Goal: Task Accomplishment & Management: Manage account settings

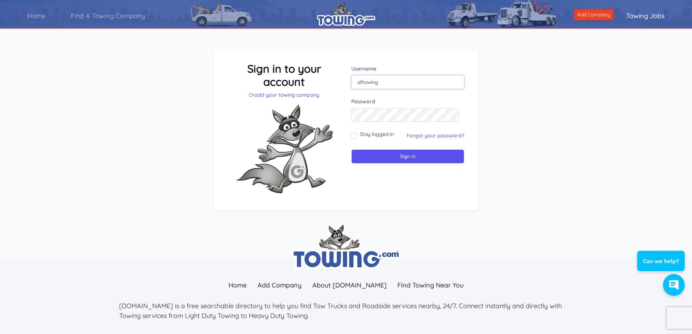
click at [383, 83] on input "aftowing" at bounding box center [407, 82] width 113 height 14
type input "oscar@aftowing.com"
click at [409, 156] on input "Sign in" at bounding box center [407, 156] width 113 height 14
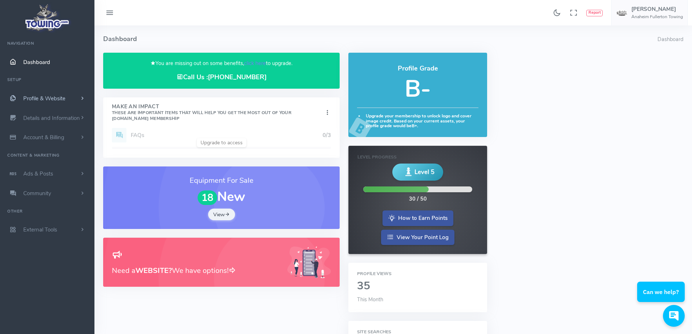
click at [37, 97] on span "Profile & Website" at bounding box center [44, 98] width 42 height 7
click at [40, 115] on link "Homepage Content" at bounding box center [56, 112] width 76 height 15
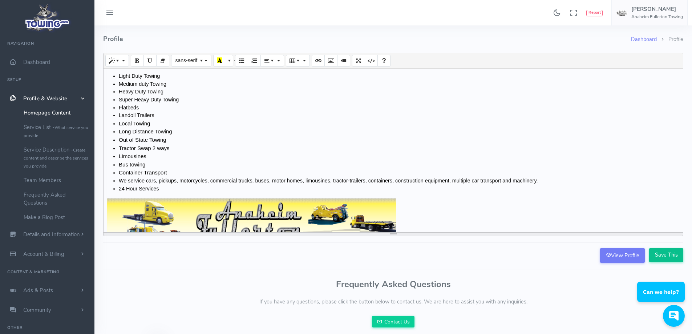
click at [668, 254] on input "Save This" at bounding box center [666, 255] width 34 height 14
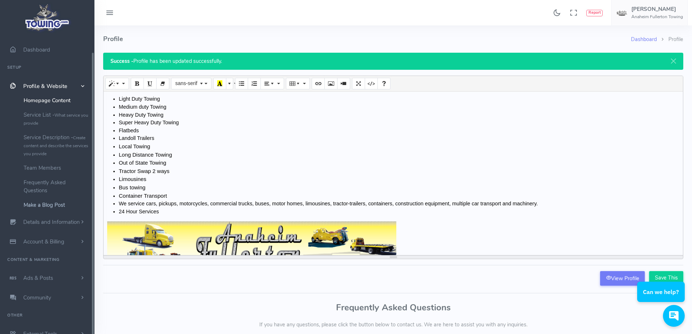
scroll to position [19, 0]
click at [34, 215] on span "Details and Information" at bounding box center [51, 215] width 57 height 7
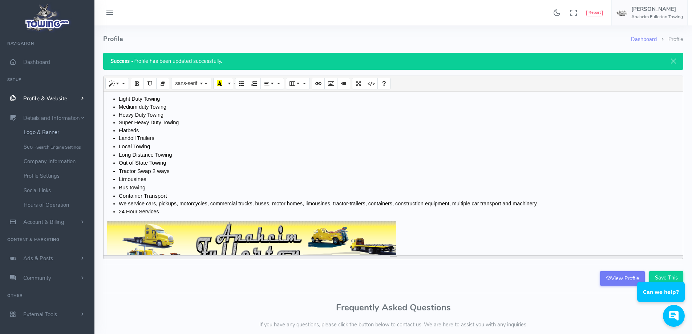
click at [40, 133] on link "Logo & Banner" at bounding box center [56, 132] width 76 height 15
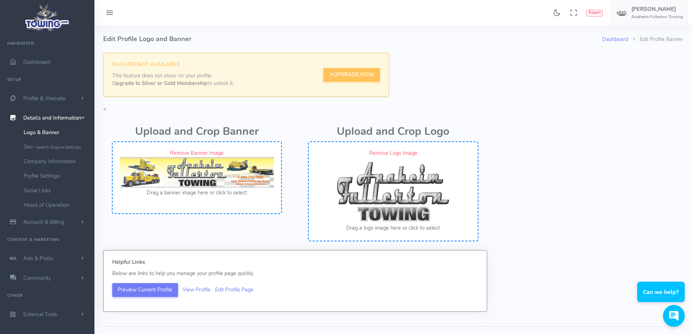
click at [625, 169] on div "Upload and Crop Banner Remove Banner Image Drag a banner image here or click to…" at bounding box center [393, 181] width 588 height 137
click at [46, 209] on link "Hours of Operation" at bounding box center [56, 204] width 76 height 15
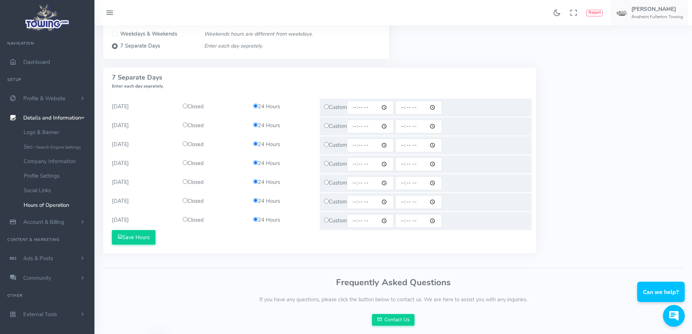
scroll to position [73, 0]
click at [51, 160] on link "Company Information" at bounding box center [56, 161] width 76 height 15
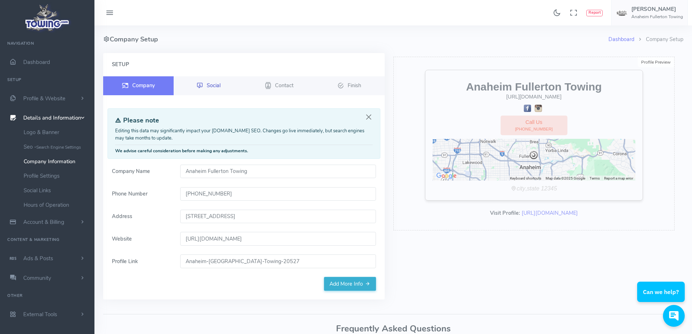
click at [211, 84] on span "Social" at bounding box center [214, 84] width 14 height 7
click at [288, 84] on span "Contact" at bounding box center [284, 84] width 19 height 7
click at [346, 87] on link "Finish" at bounding box center [349, 85] width 70 height 19
click at [346, 85] on link "Finish" at bounding box center [349, 85] width 70 height 19
click at [107, 14] on icon at bounding box center [109, 13] width 9 height 12
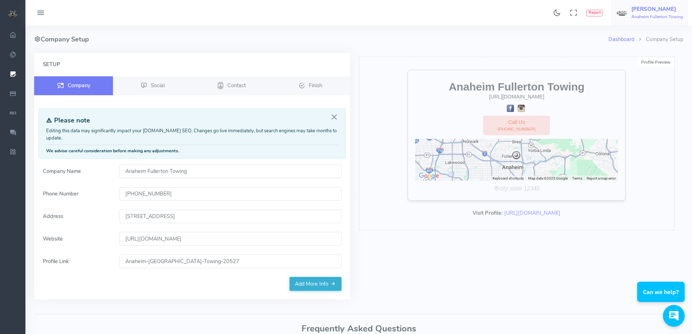
click at [646, 15] on h6 "Anaheim Fullerton Towing" at bounding box center [657, 17] width 52 height 5
click at [37, 13] on icon at bounding box center [40, 13] width 9 height 12
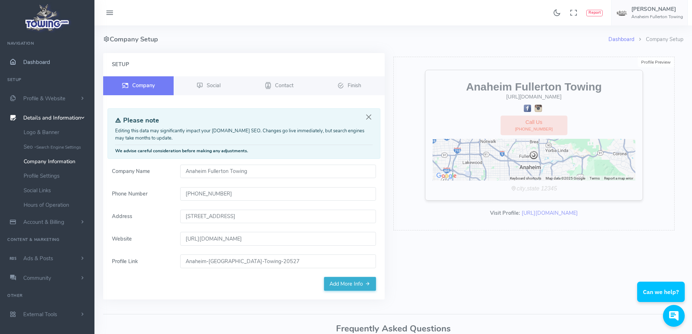
click at [30, 62] on span "Dashboard" at bounding box center [36, 61] width 27 height 7
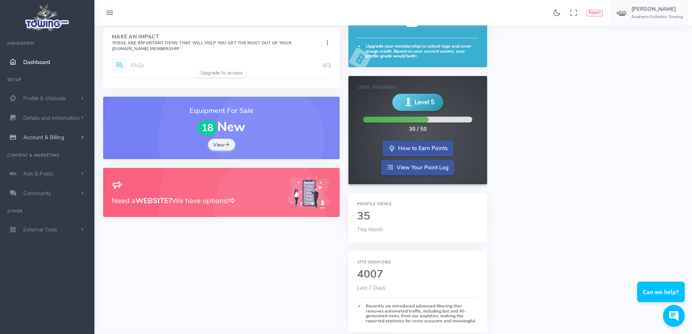
scroll to position [73, 0]
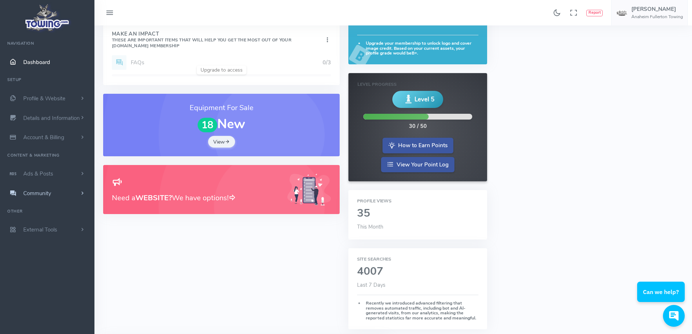
click at [39, 195] on span "Community" at bounding box center [37, 193] width 28 height 7
click at [35, 173] on span "Ads & Posts" at bounding box center [38, 173] width 30 height 7
click at [40, 188] on link "Help Wanted Ads" at bounding box center [56, 187] width 76 height 15
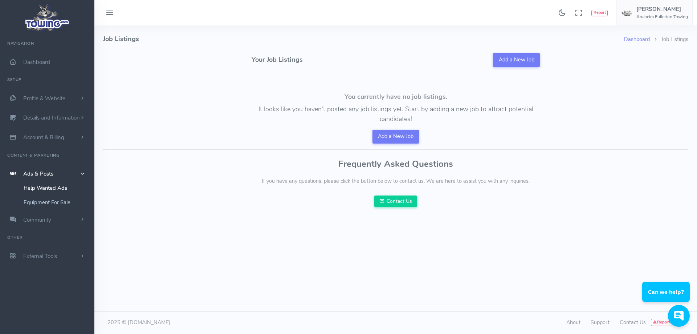
click at [48, 202] on link "Equipment For Sale" at bounding box center [56, 202] width 76 height 15
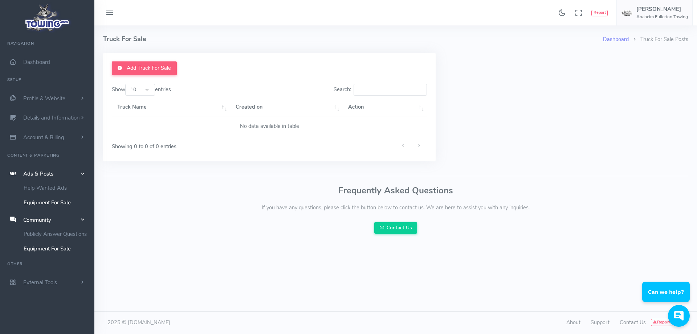
click at [41, 251] on link "Equipment For Sale" at bounding box center [56, 248] width 76 height 15
click at [34, 285] on span "External Tools" at bounding box center [40, 281] width 34 height 7
